Goal: Task Accomplishment & Management: Use online tool/utility

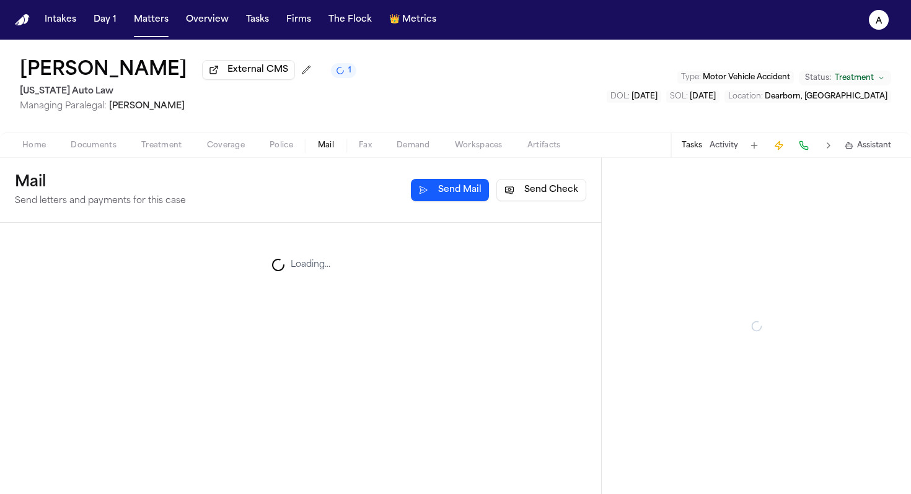
click at [322, 151] on span "Mail" at bounding box center [326, 146] width 16 height 10
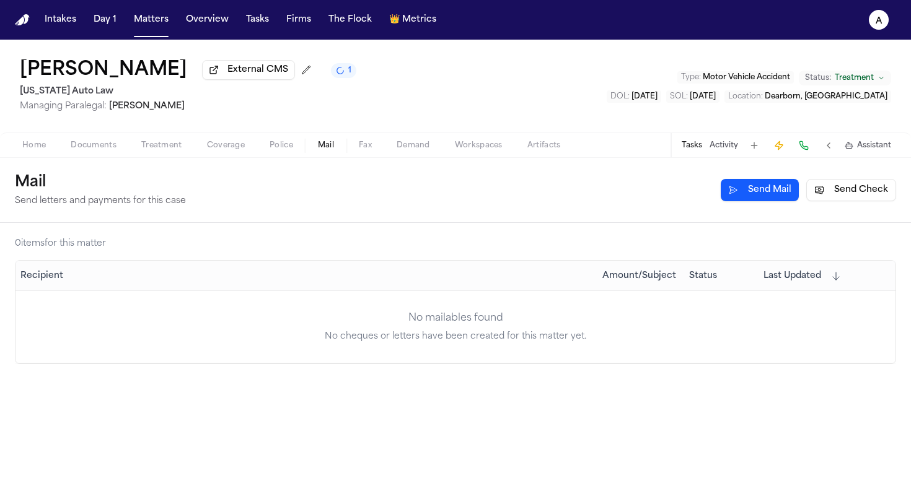
click at [695, 189] on button "Send Check" at bounding box center [851, 190] width 90 height 22
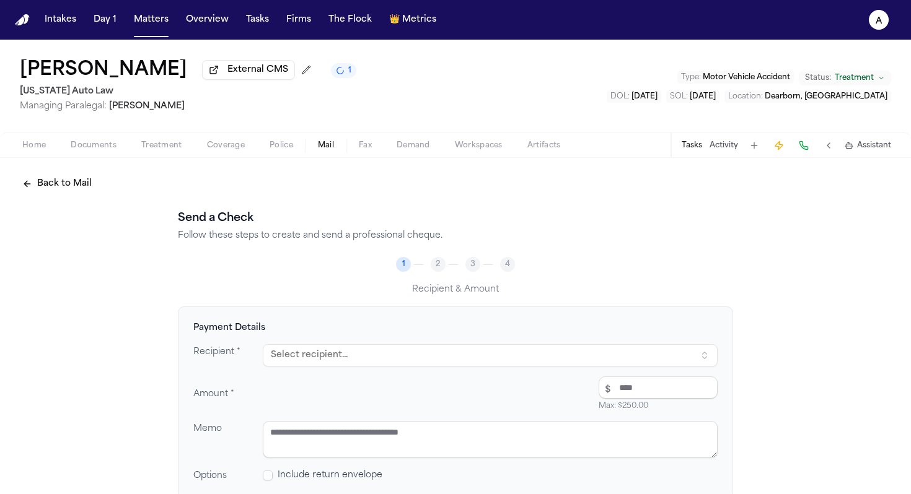
scroll to position [110, 0]
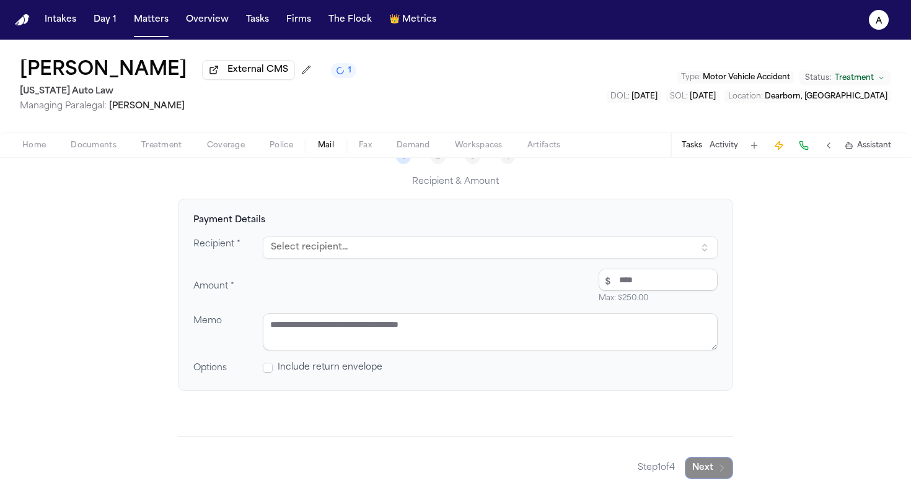
click at [448, 250] on button "Select recipient..." at bounding box center [490, 248] width 455 height 22
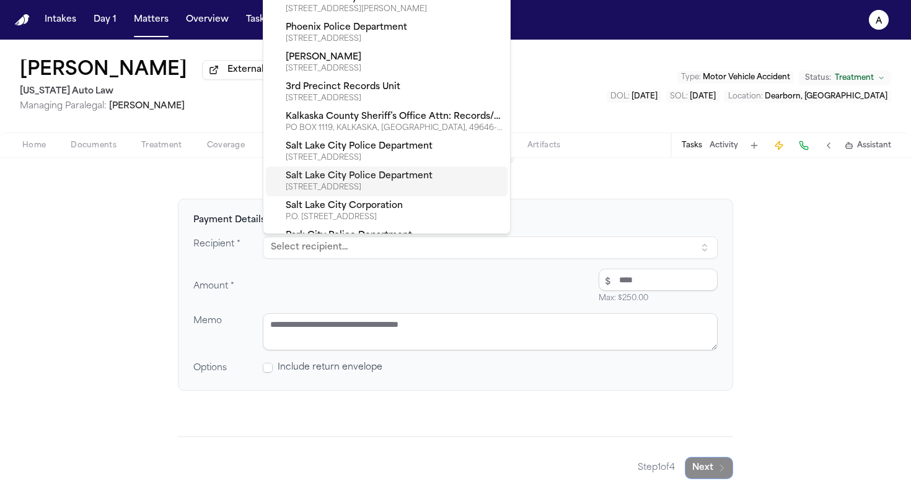
scroll to position [0, 0]
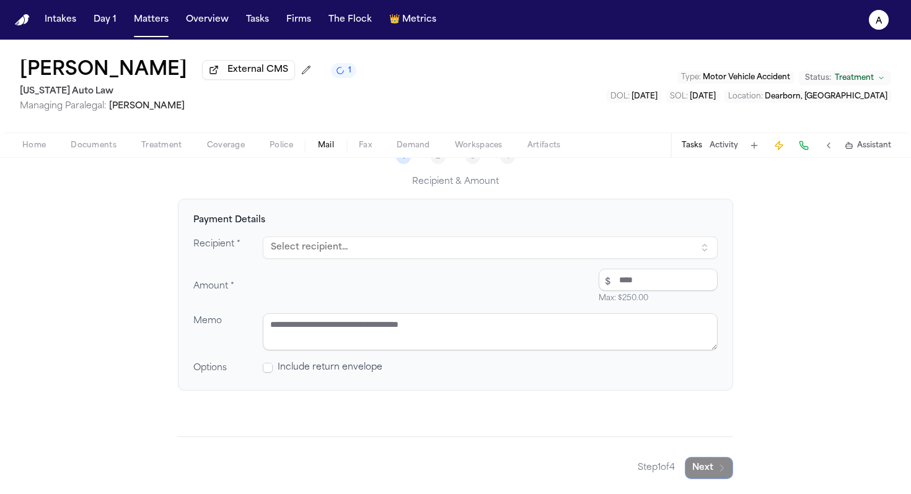
click at [619, 164] on div "Send a Check Follow these steps to create and send a professional cheque. 1 2 3…" at bounding box center [455, 290] width 555 height 377
click at [695, 20] on icon "A" at bounding box center [878, 20] width 20 height 20
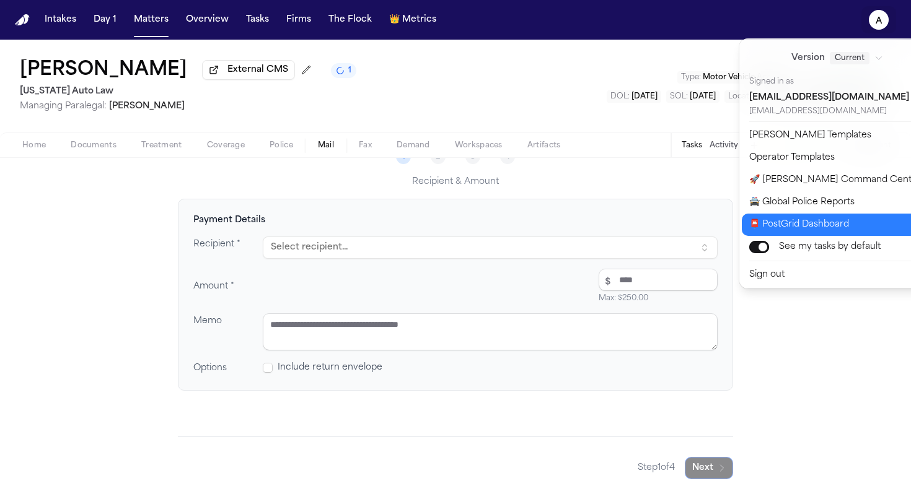
click at [695, 229] on button "📮 PostGrid Dashboard" at bounding box center [844, 225] width 206 height 22
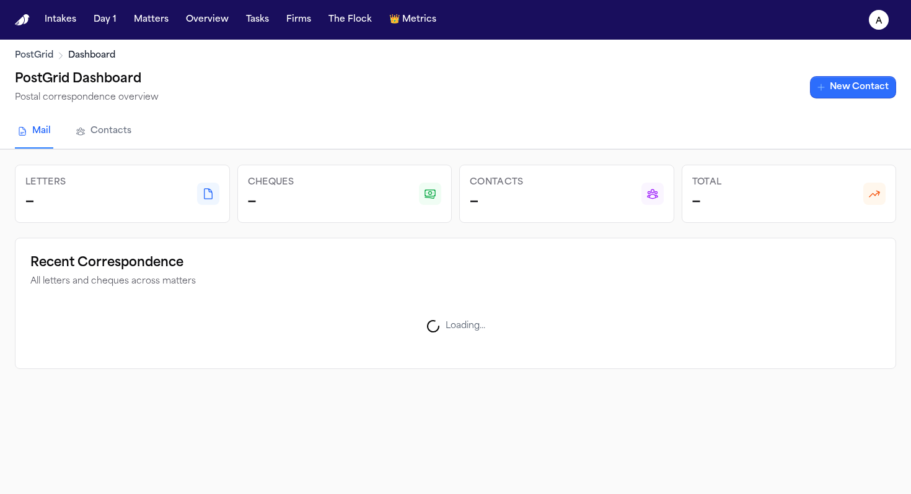
click at [695, 90] on link "New Contact" at bounding box center [853, 87] width 86 height 22
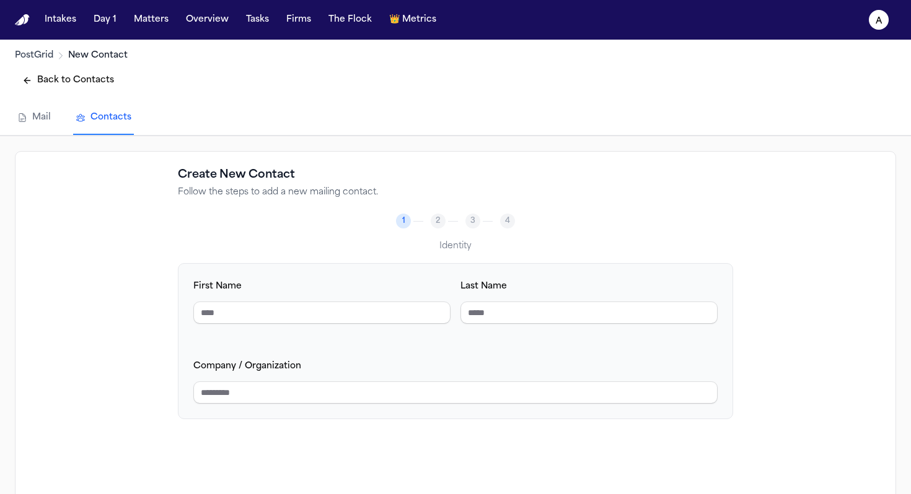
scroll to position [80, 0]
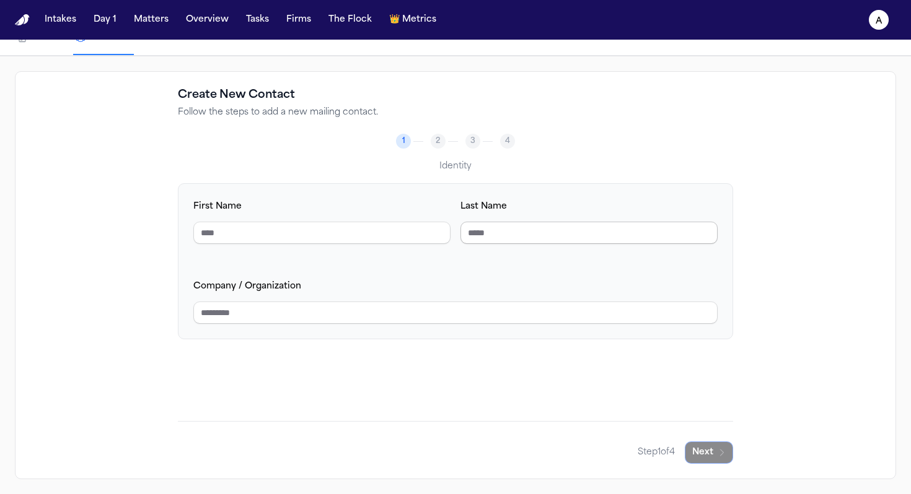
click at [517, 235] on input "Last Name" at bounding box center [588, 233] width 257 height 22
click at [388, 223] on body "Intakes Day 1 Matters Overview Tasks Firms The Flock 👑 Metrics A PostGrid New C…" at bounding box center [455, 247] width 911 height 494
click at [367, 312] on input "Company / Organization" at bounding box center [455, 313] width 524 height 22
drag, startPoint x: 214, startPoint y: 319, endPoint x: 422, endPoint y: 318, distance: 208.8
click at [423, 318] on input "Company / Organization" at bounding box center [455, 313] width 524 height 22
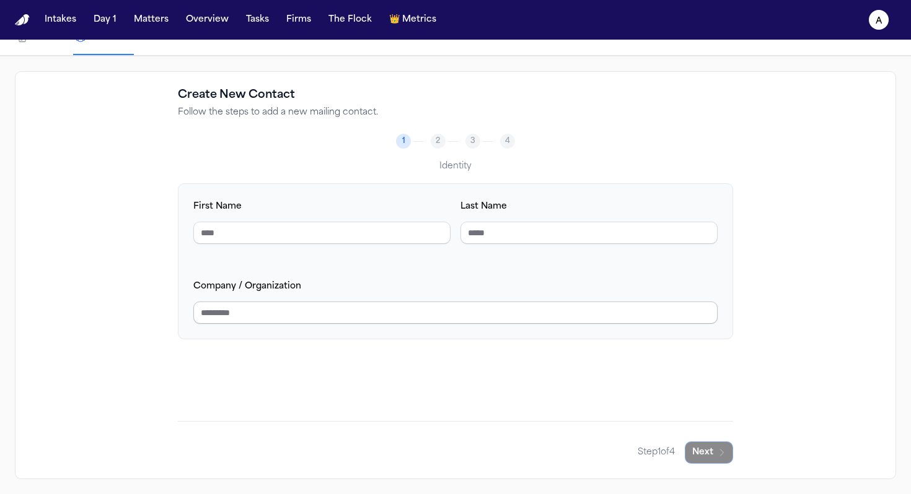
click at [308, 309] on input "Company / Organization" at bounding box center [455, 313] width 524 height 22
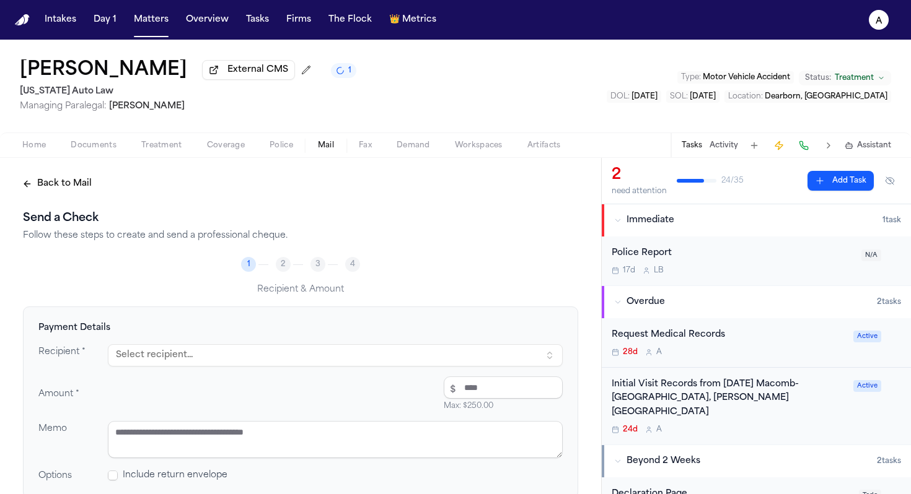
click at [208, 356] on button "Select recipient..." at bounding box center [335, 355] width 455 height 22
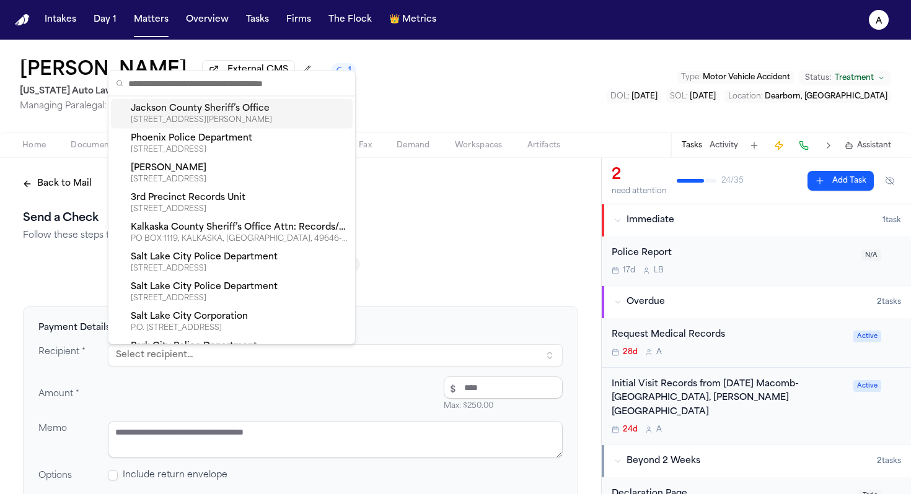
click at [255, 112] on div "Jackson County Sheriff’s Office" at bounding box center [239, 109] width 217 height 12
type textarea "**********"
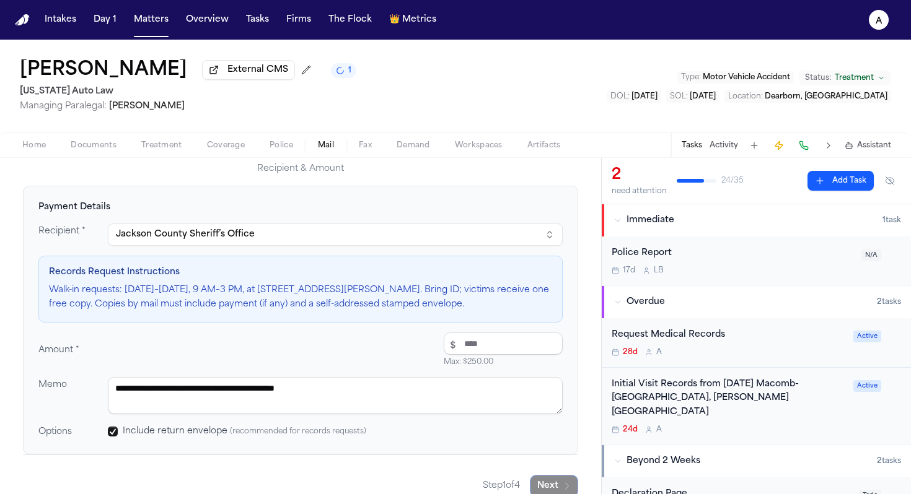
scroll to position [141, 0]
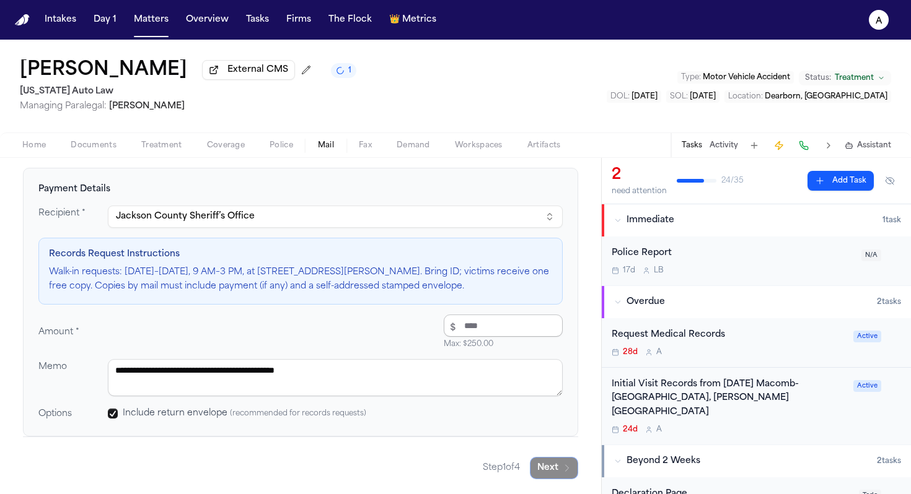
click at [494, 333] on input "number" at bounding box center [503, 326] width 119 height 22
click at [486, 317] on input "number" at bounding box center [503, 326] width 119 height 22
click at [486, 323] on input "number" at bounding box center [503, 326] width 119 height 22
type input "*****"
click at [348, 366] on textarea "**********" at bounding box center [335, 377] width 455 height 37
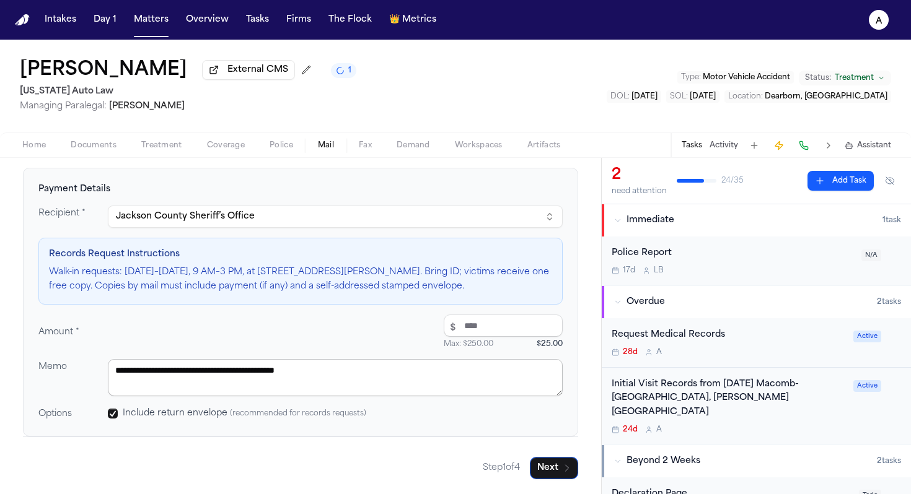
click at [372, 373] on textarea "**********" at bounding box center [335, 377] width 455 height 37
click at [556, 404] on button "Next" at bounding box center [554, 468] width 48 height 22
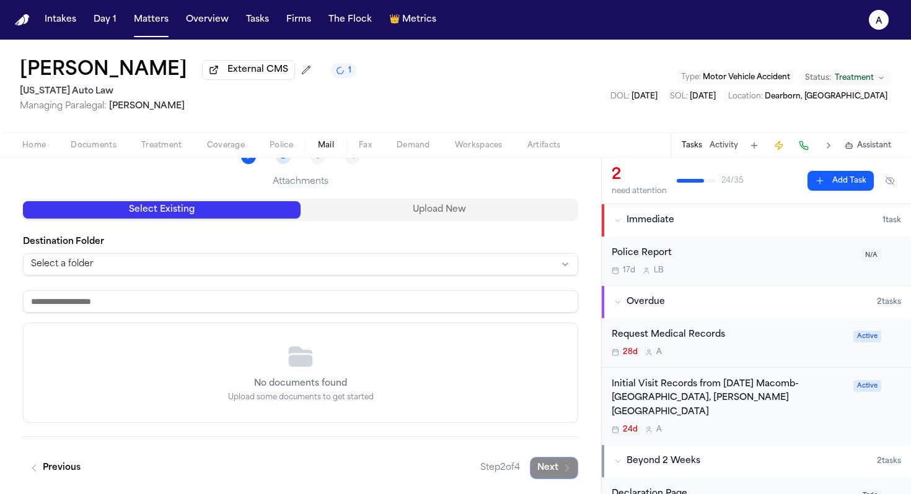
scroll to position [110, 0]
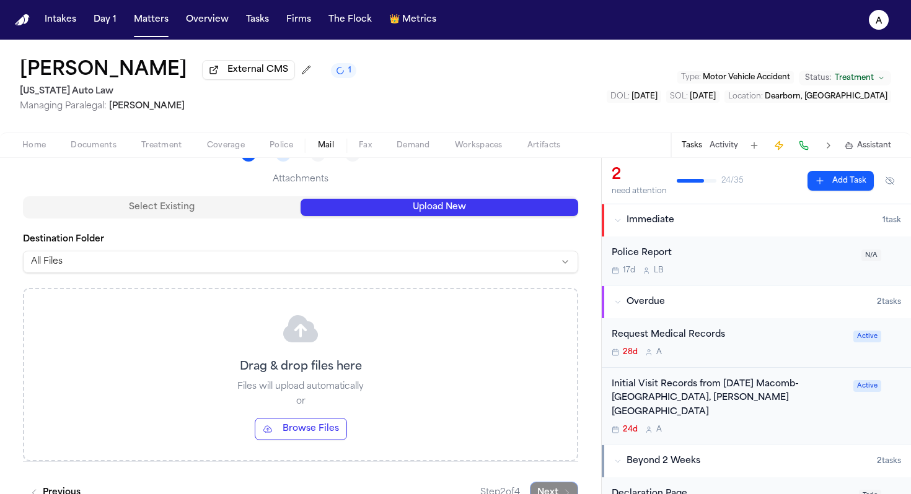
click at [452, 212] on button "Upload New" at bounding box center [439, 207] width 278 height 17
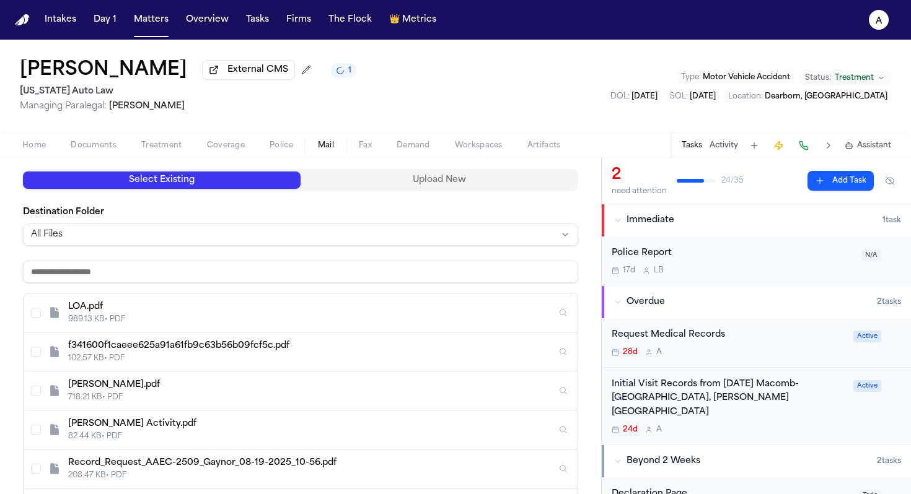
click at [278, 188] on button "Select Existing" at bounding box center [162, 180] width 278 height 17
click at [240, 347] on div "f341600f1caeee625a91a61fb9c63b56b09fcf5c.pdf" at bounding box center [312, 346] width 488 height 12
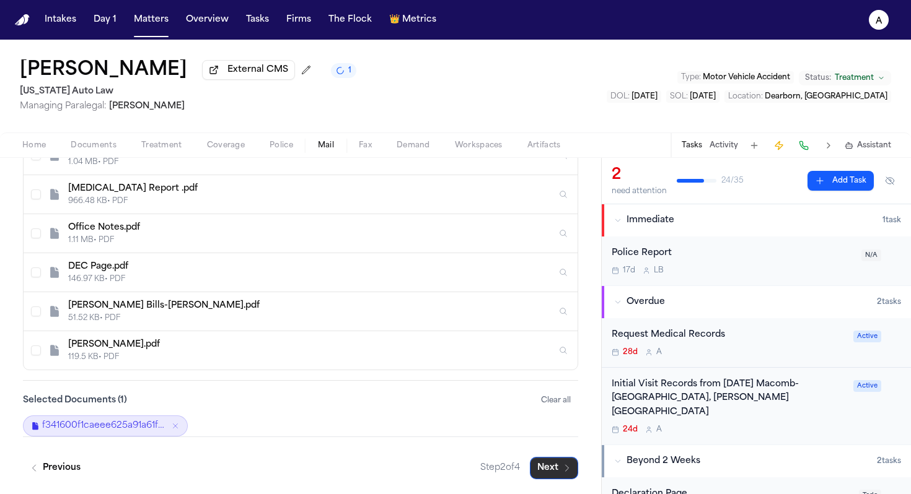
click at [554, 404] on button "Next" at bounding box center [554, 468] width 48 height 22
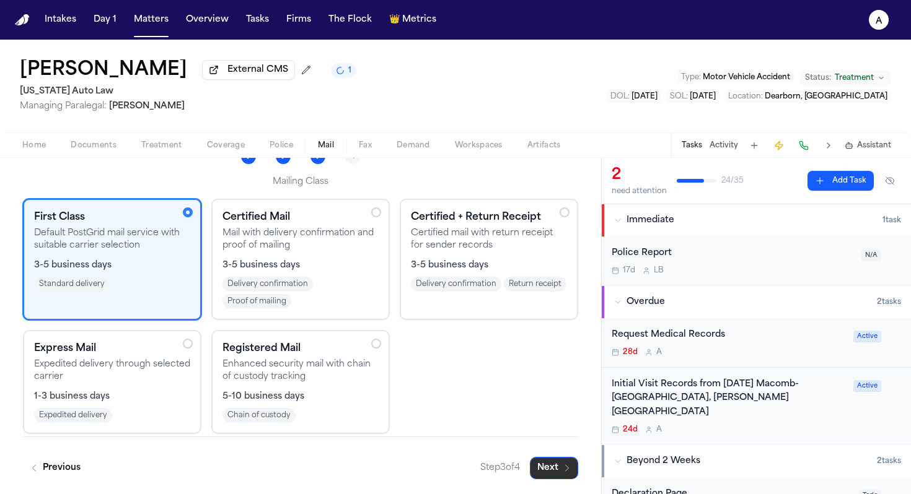
click at [556, 404] on button "Next" at bounding box center [554, 468] width 48 height 22
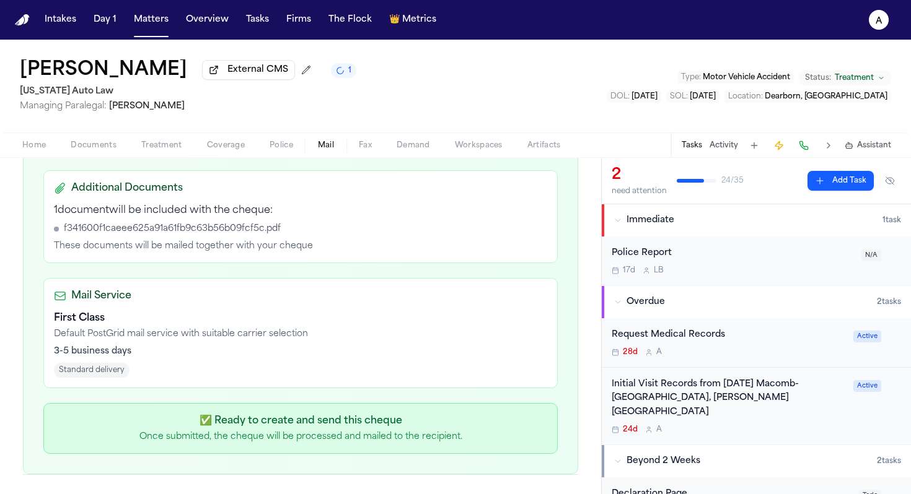
scroll to position [471, 0]
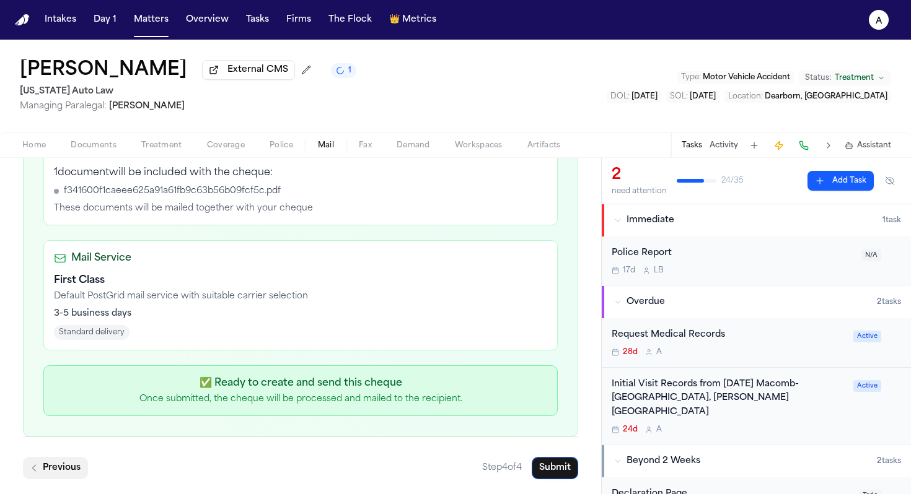
click at [48, 404] on button "Previous" at bounding box center [55, 468] width 65 height 22
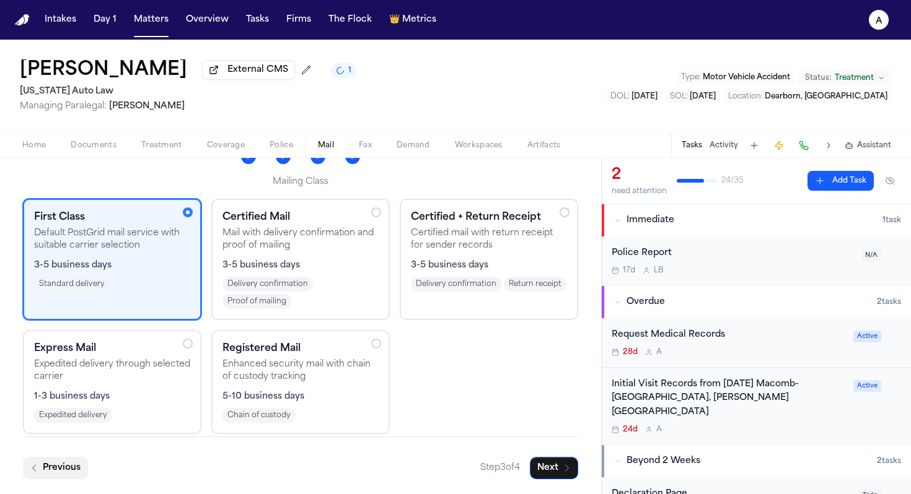
click at [51, 404] on button "Previous" at bounding box center [55, 468] width 65 height 22
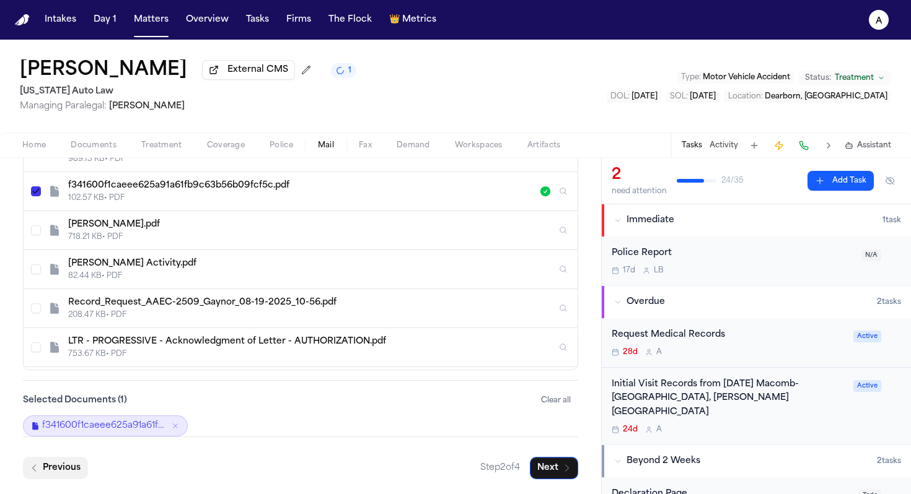
click at [51, 404] on button "Previous" at bounding box center [55, 468] width 65 height 22
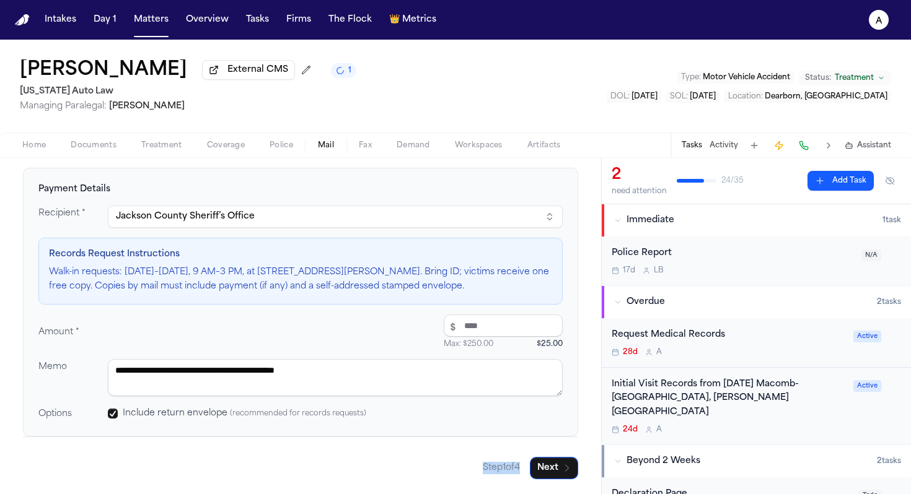
click at [51, 404] on div "Step 1 of 4 Next" at bounding box center [300, 458] width 555 height 43
click at [287, 151] on span "Police" at bounding box center [281, 146] width 24 height 10
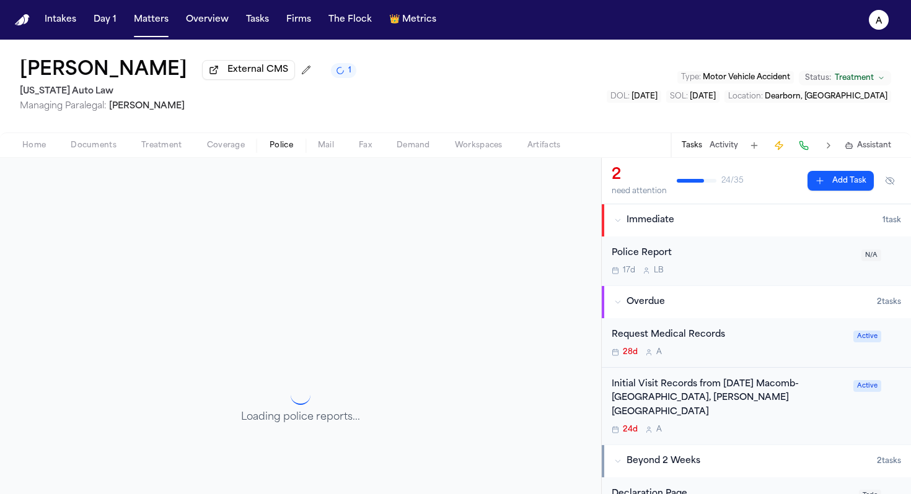
click at [321, 149] on span "Mail" at bounding box center [326, 146] width 16 height 10
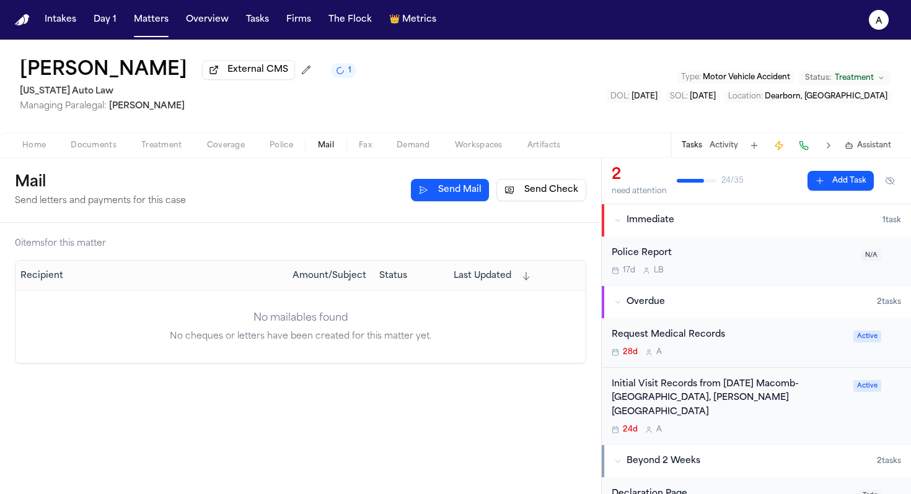
click at [478, 326] on div "No mailables found" at bounding box center [300, 318] width 570 height 15
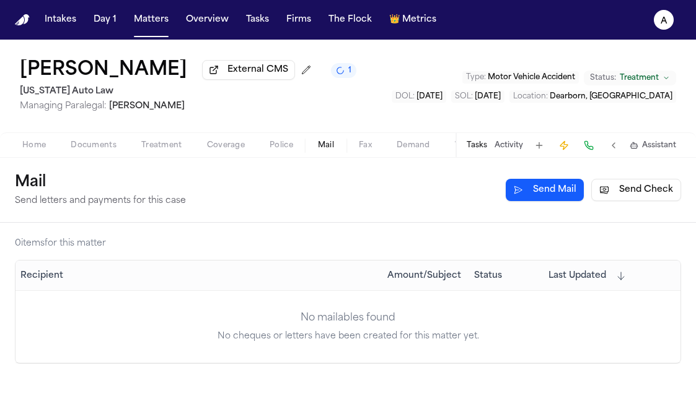
click at [474, 145] on button "Tasks" at bounding box center [476, 146] width 20 height 10
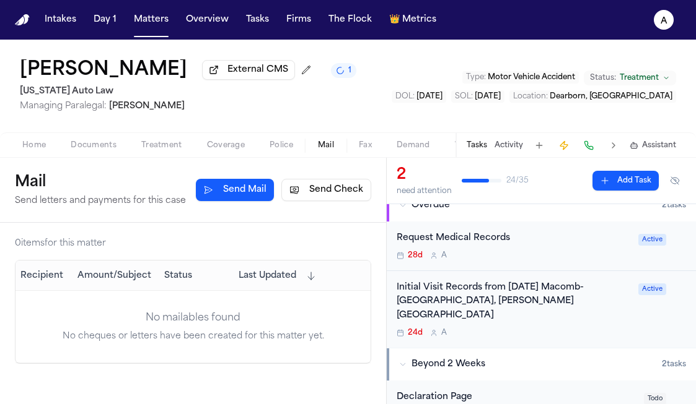
scroll to position [100, 0]
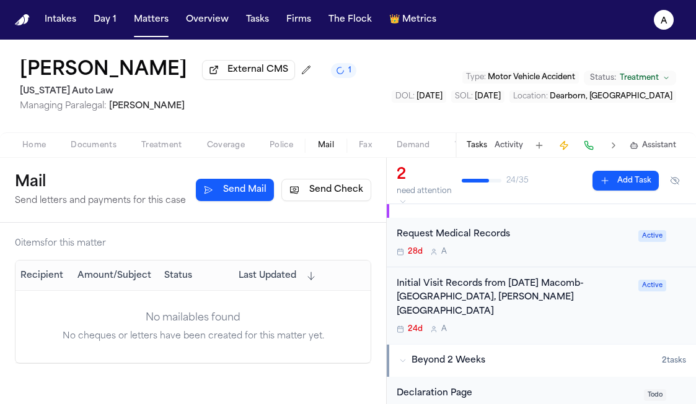
click at [553, 325] on div "24d A" at bounding box center [513, 330] width 234 height 10
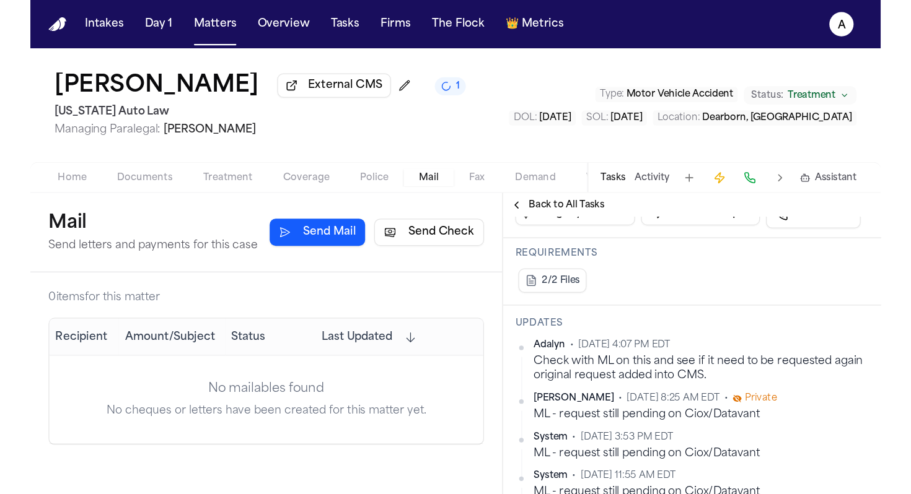
scroll to position [295, 0]
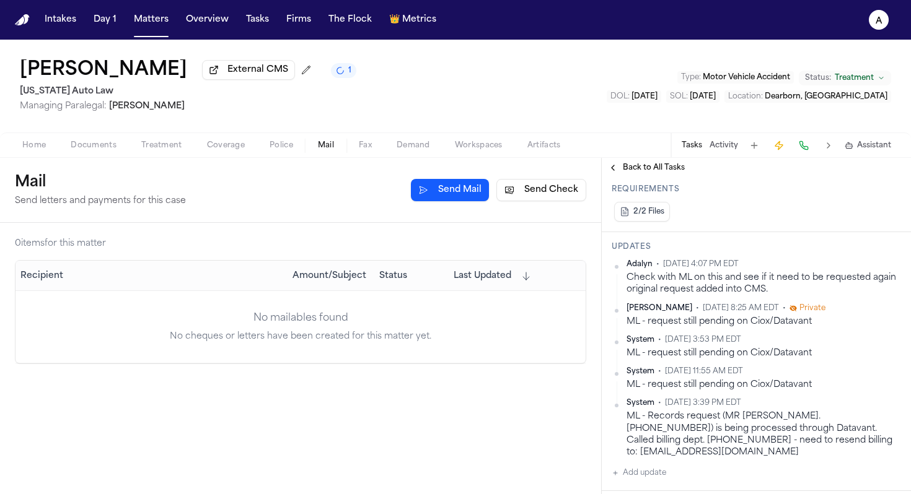
click at [152, 144] on span "Treatment" at bounding box center [161, 146] width 41 height 10
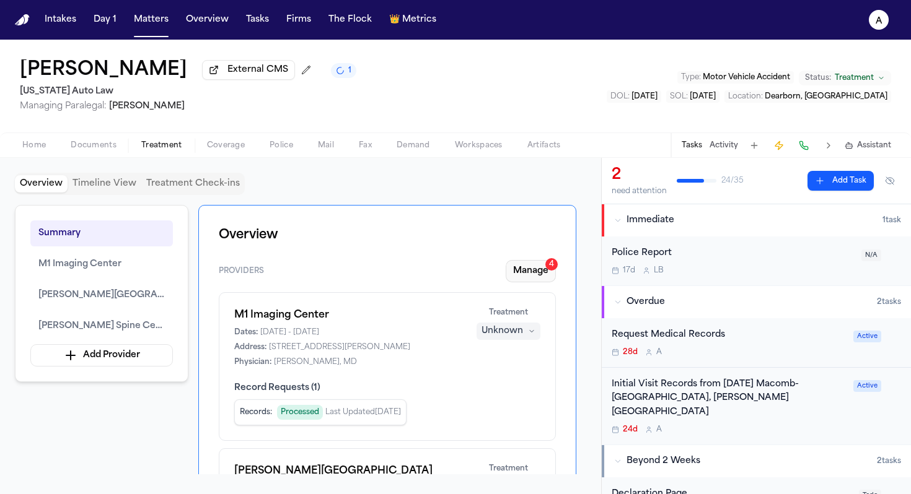
click at [533, 279] on button "Manage 4" at bounding box center [530, 271] width 50 height 22
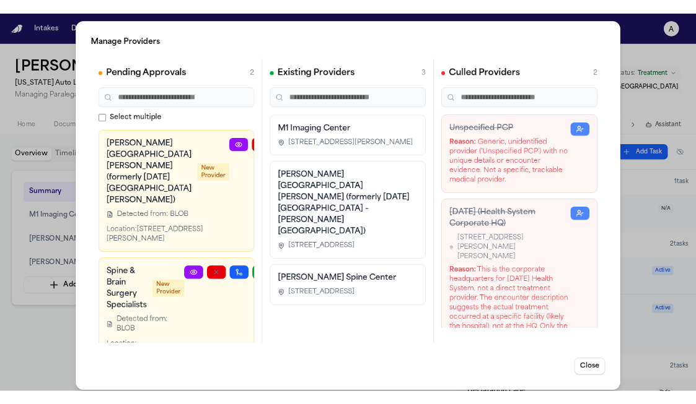
scroll to position [14, 0]
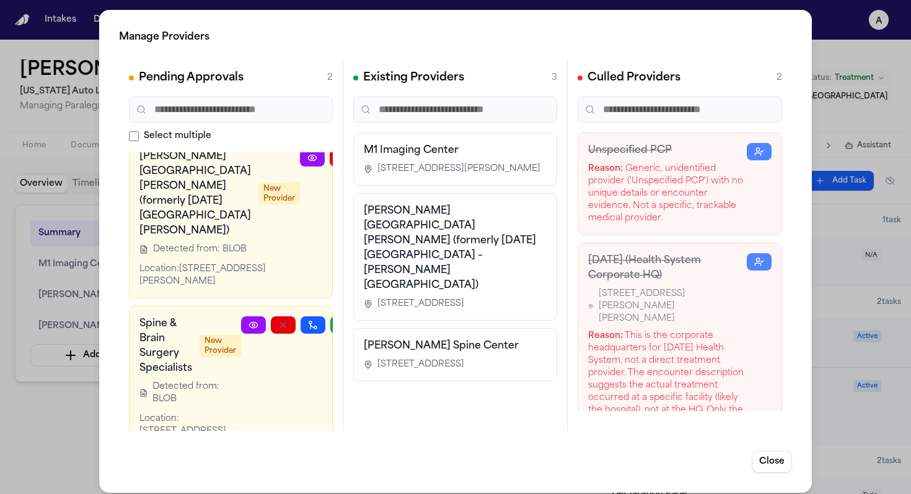
click at [55, 400] on div "Manage Providers Pending Approvals 2 Select multiple [PERSON_NAME][GEOGRAPHIC_D…" at bounding box center [455, 251] width 911 height 503
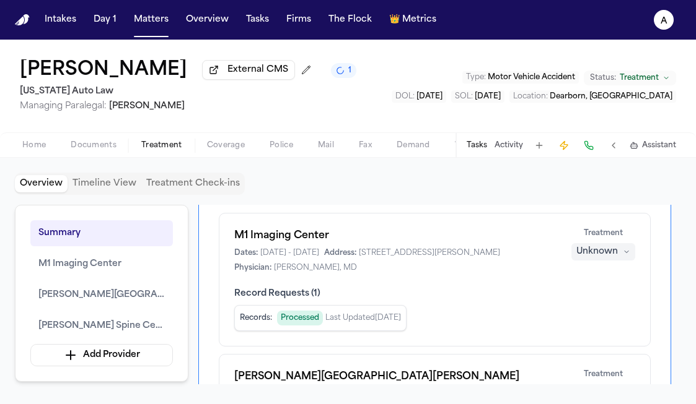
scroll to position [16, 0]
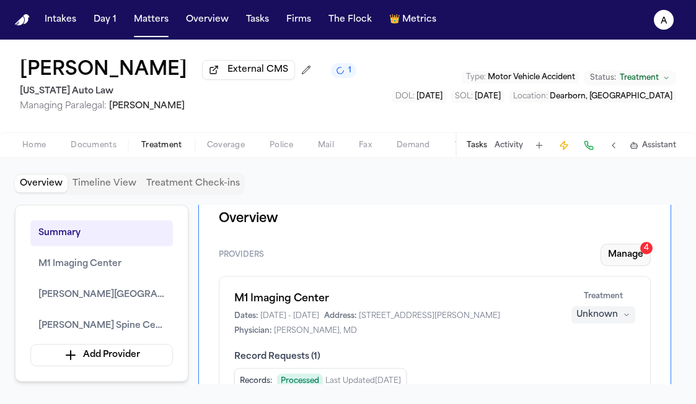
click at [631, 266] on button "Manage 4" at bounding box center [625, 255] width 50 height 22
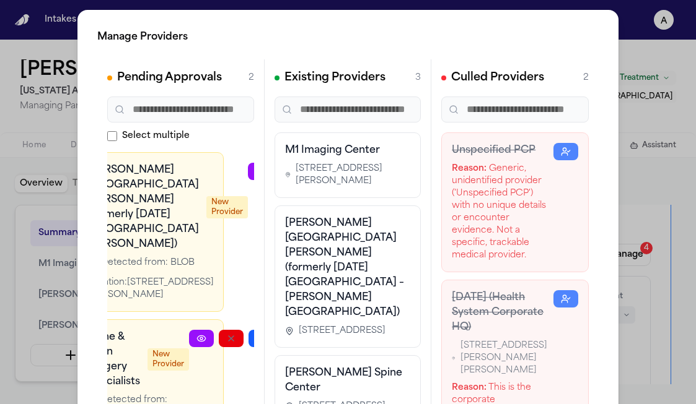
scroll to position [0, 0]
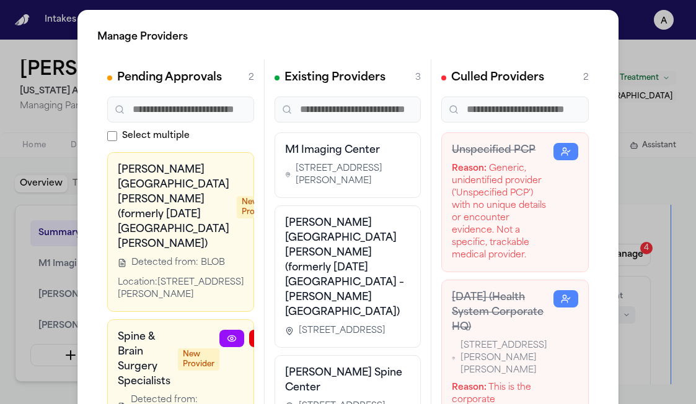
click at [68, 168] on div "Manage Providers Pending Approvals 2 Select multiple [PERSON_NAME][GEOGRAPHIC_D…" at bounding box center [348, 251] width 696 height 503
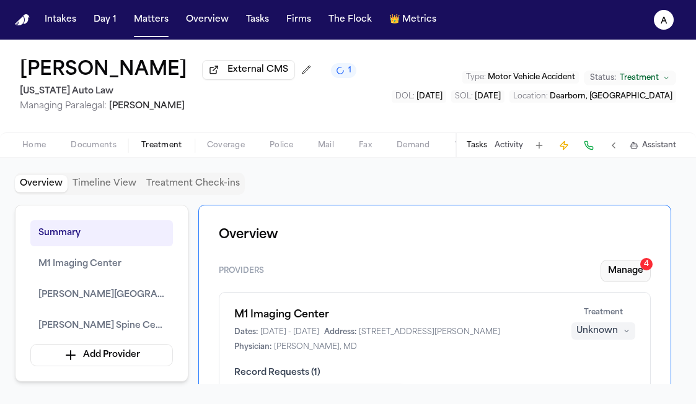
click at [634, 278] on button "Manage 4" at bounding box center [625, 271] width 50 height 22
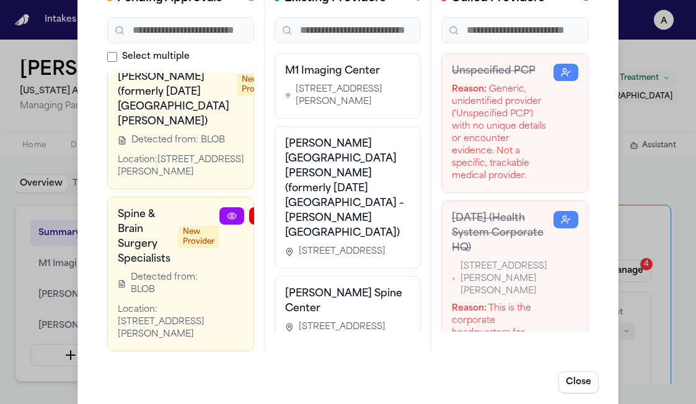
scroll to position [98, 0]
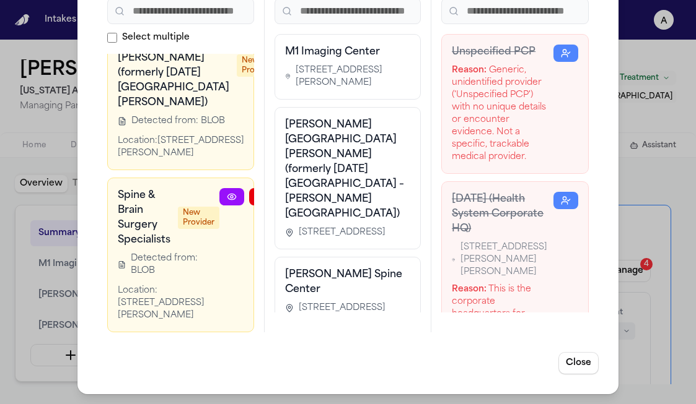
click at [58, 147] on div "Manage Providers Pending Approvals 2 Select multiple [PERSON_NAME][GEOGRAPHIC_D…" at bounding box center [348, 153] width 696 height 503
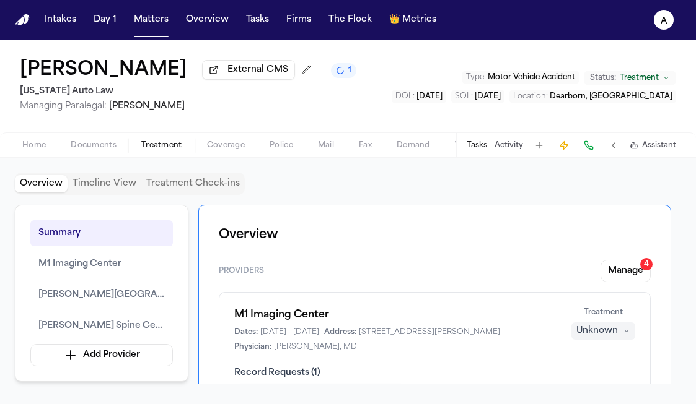
click at [473, 147] on button "Tasks" at bounding box center [476, 146] width 20 height 10
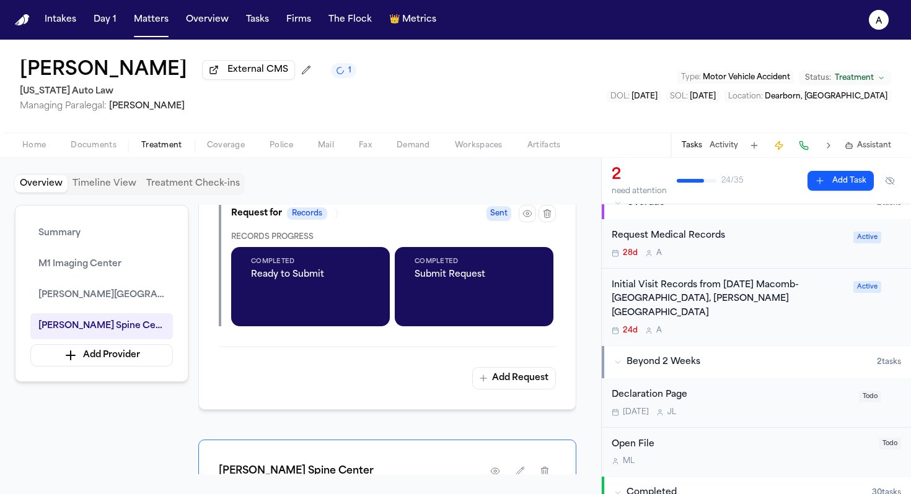
scroll to position [1295, 0]
